Goal: Check status: Check status

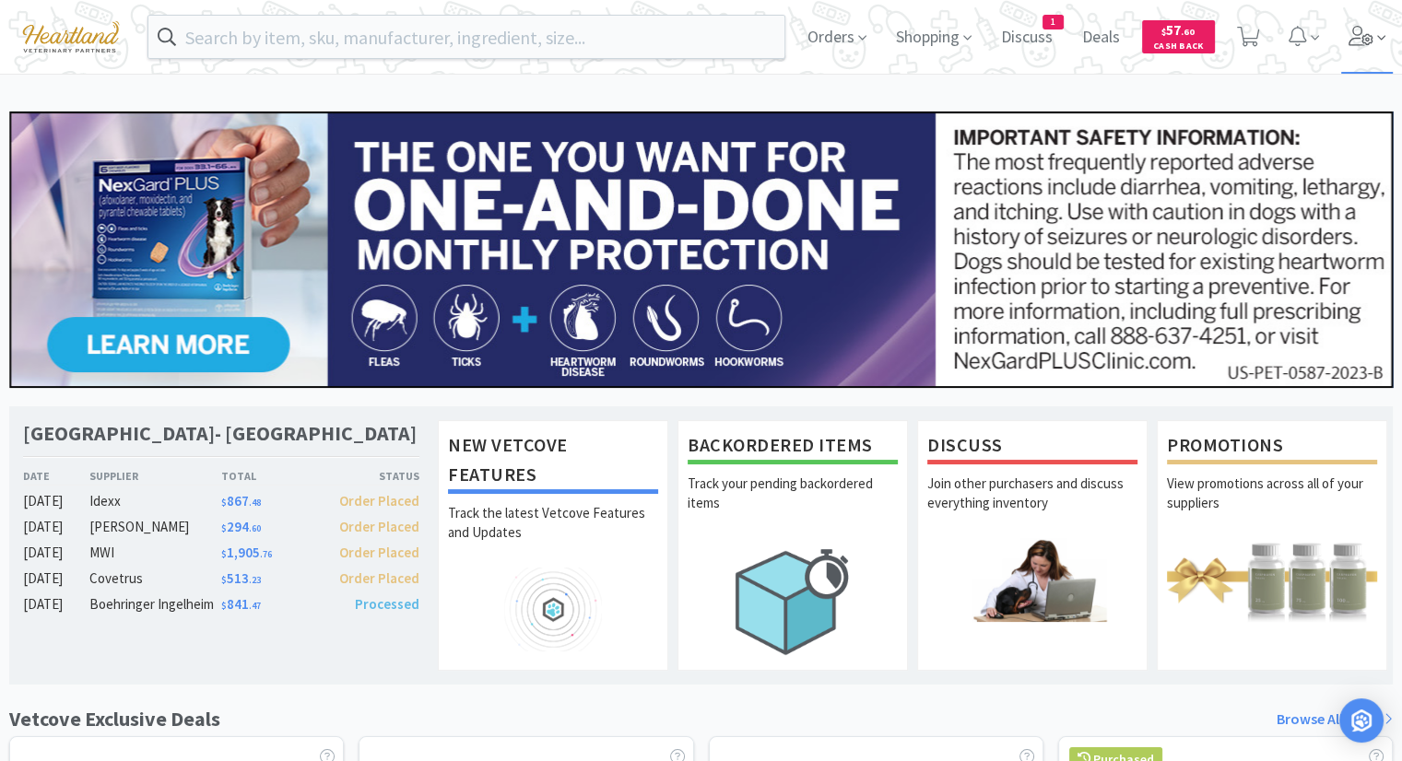
click at [1357, 29] on icon at bounding box center [1361, 36] width 26 height 20
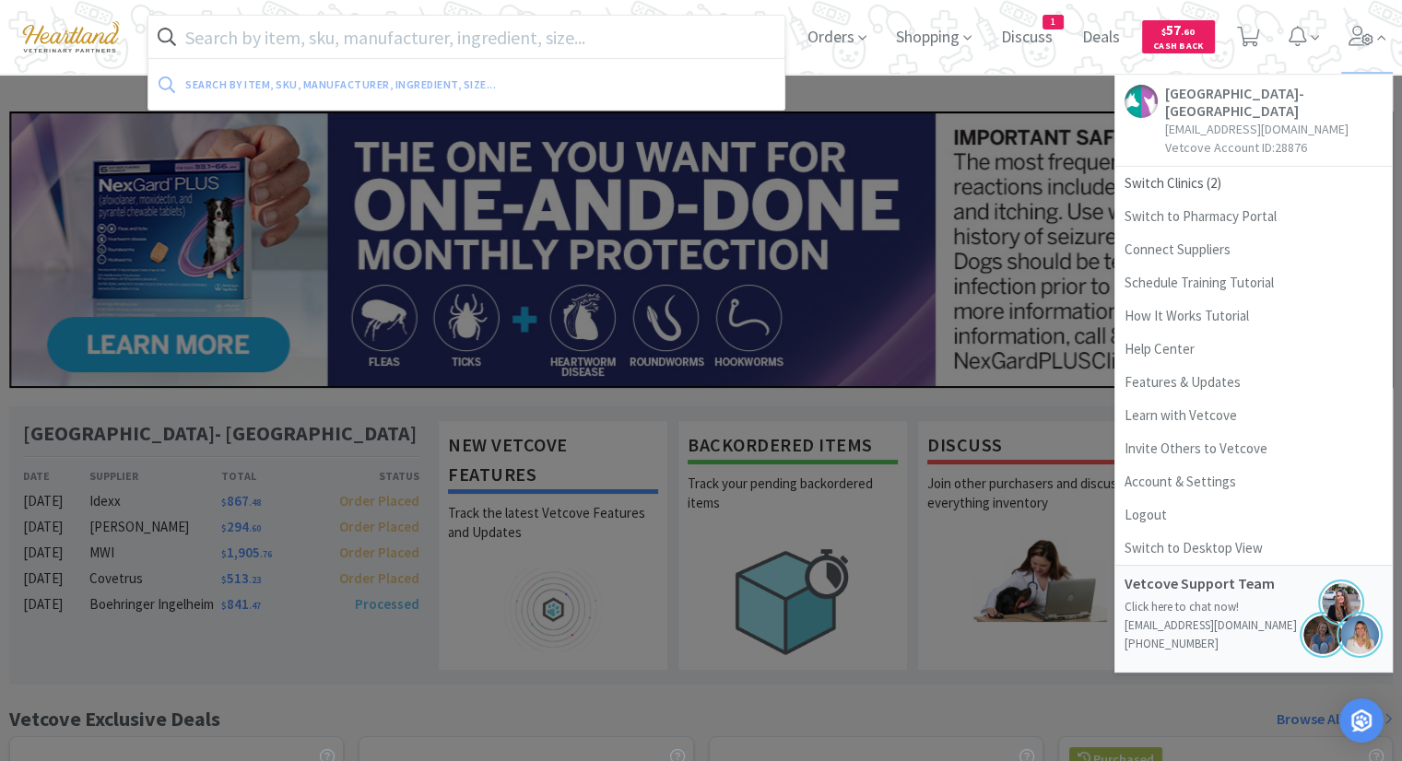
click at [549, 49] on input "text" at bounding box center [466, 37] width 636 height 42
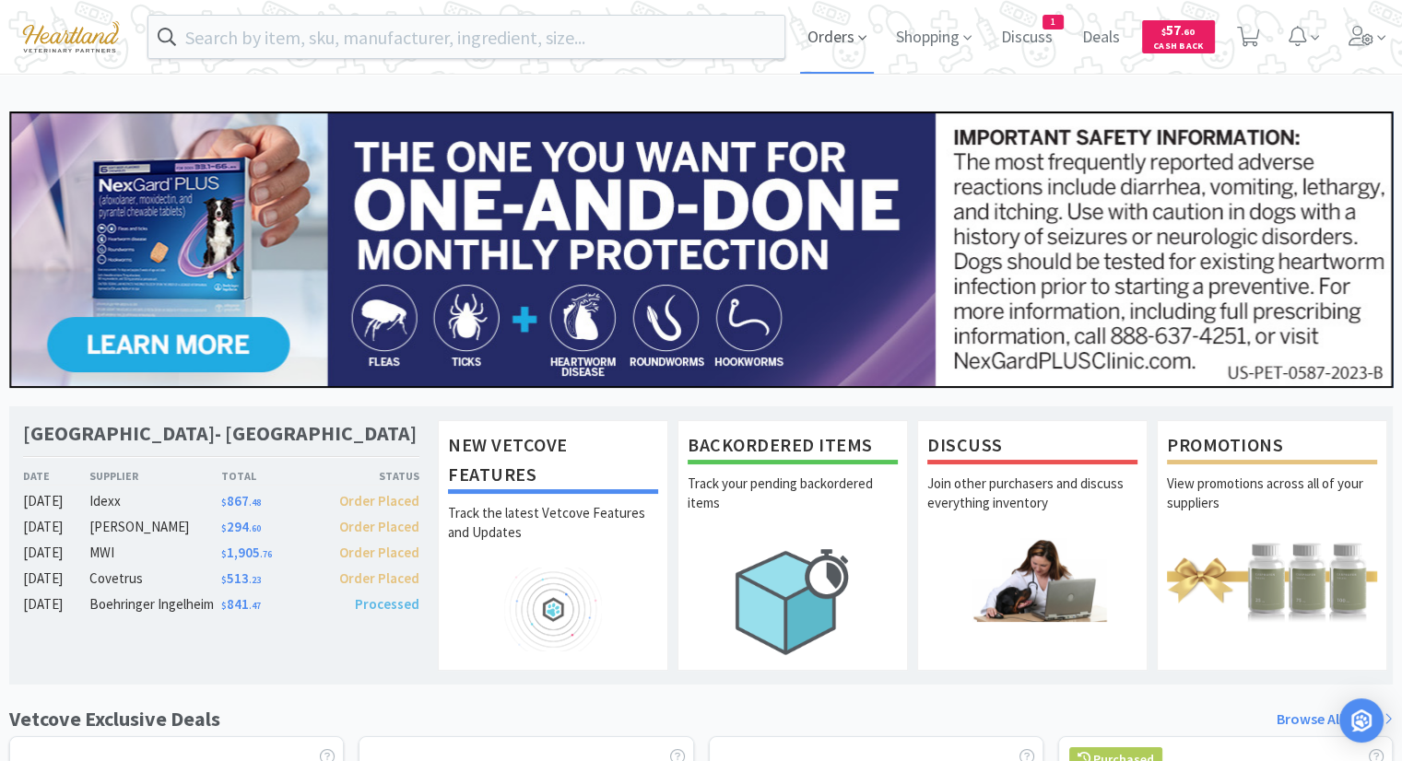
click at [850, 39] on span "Orders" at bounding box center [837, 37] width 74 height 74
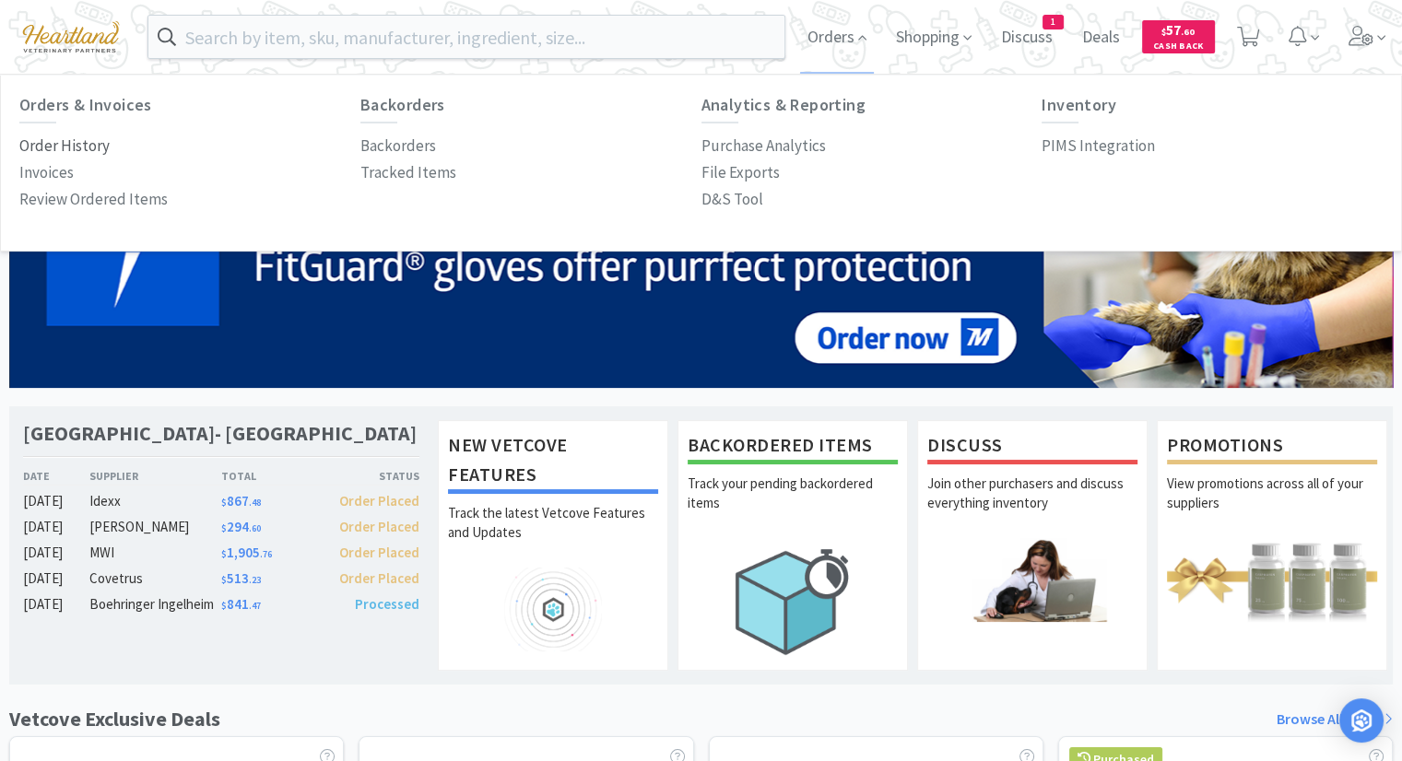
click at [55, 151] on p "Order History" at bounding box center [64, 146] width 90 height 25
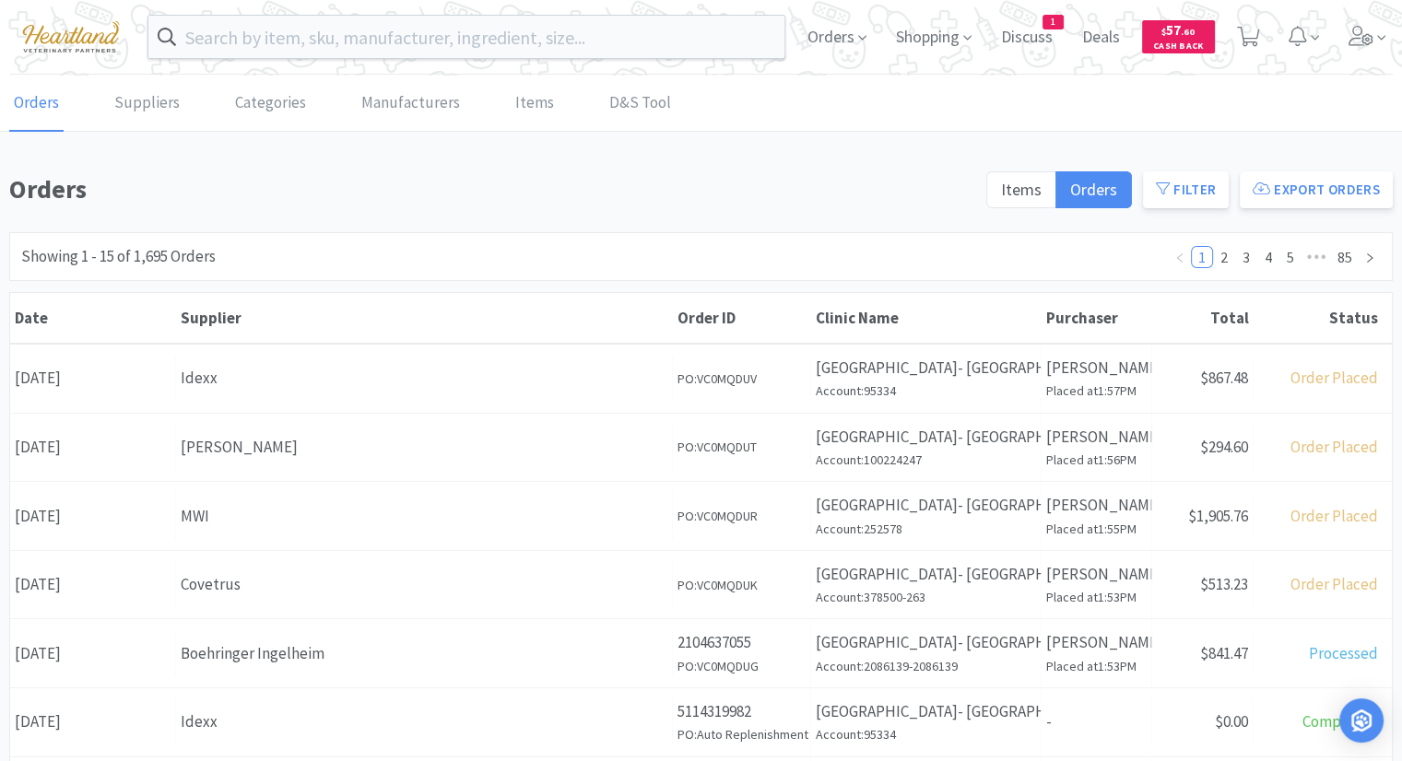
drag, startPoint x: 225, startPoint y: 453, endPoint x: 225, endPoint y: 430, distance: 23.0
click at [225, 445] on div "[PERSON_NAME]" at bounding box center [424, 447] width 487 height 25
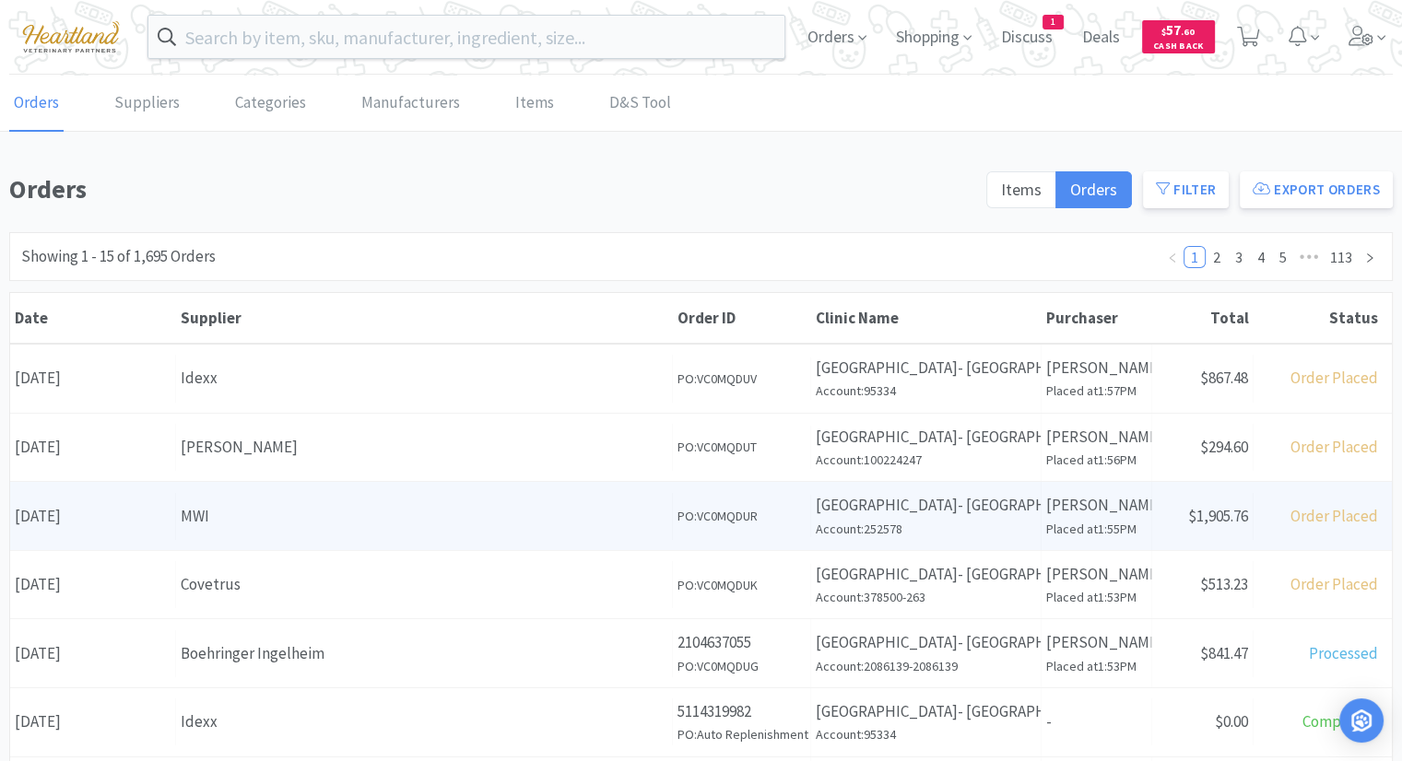
click at [216, 511] on div "MWI" at bounding box center [424, 516] width 487 height 25
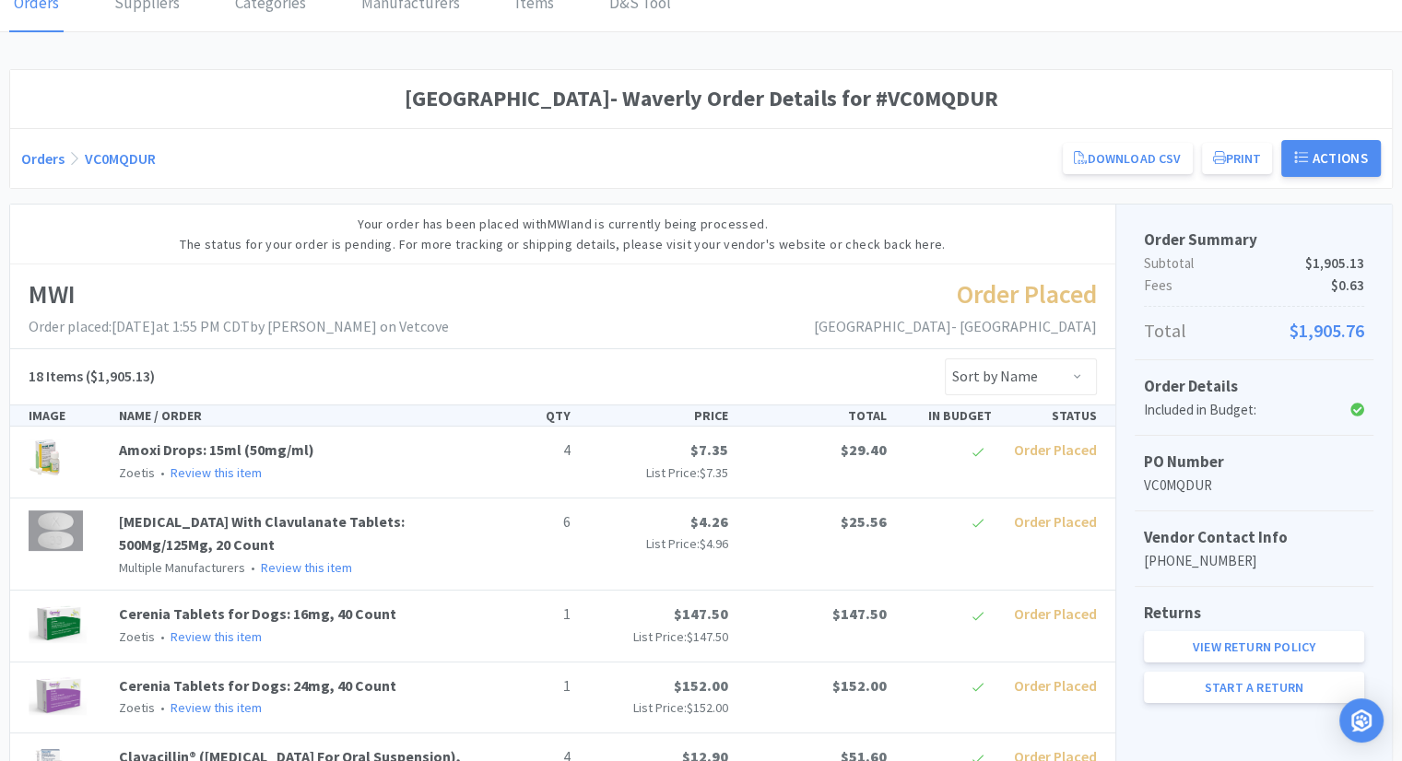
scroll to position [53, 0]
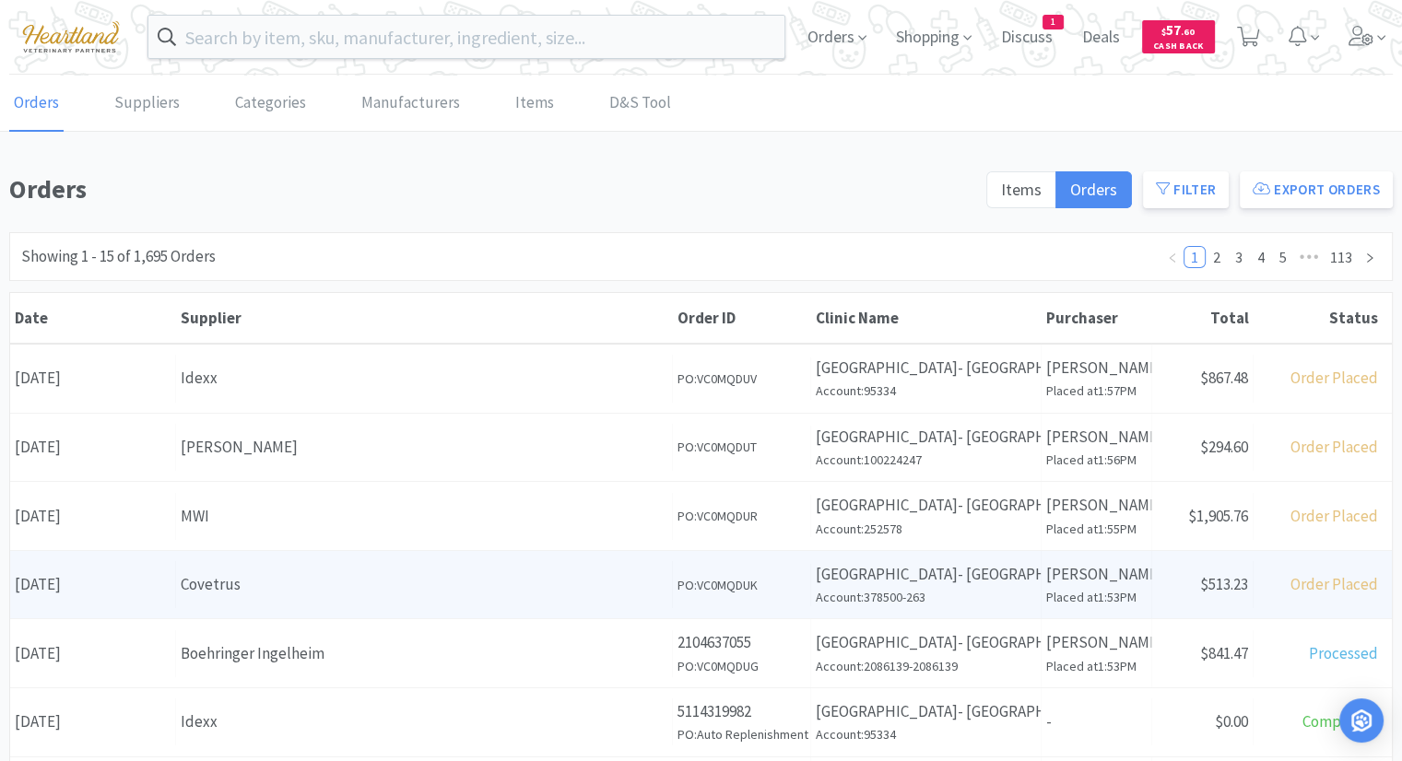
click at [233, 593] on div "Covetrus" at bounding box center [424, 584] width 487 height 25
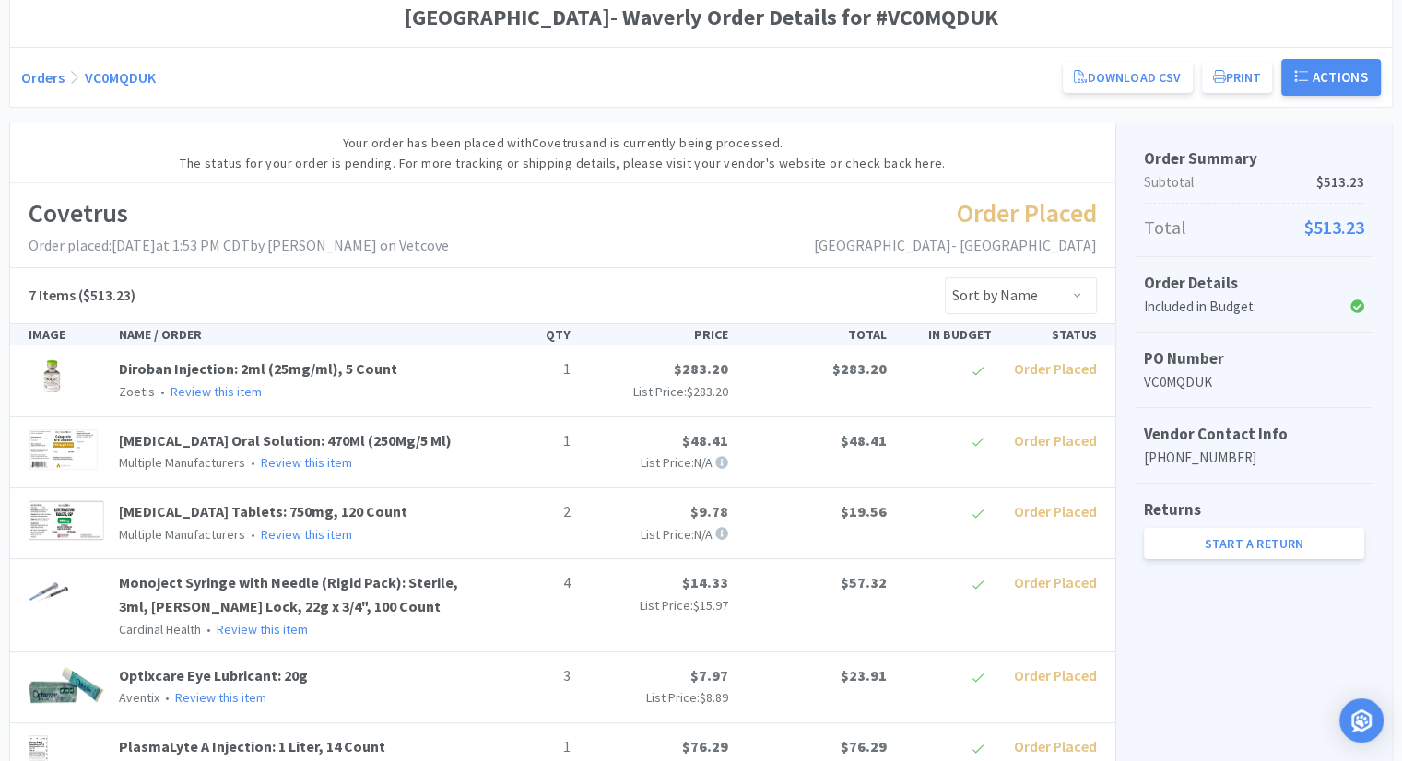
scroll to position [184, 0]
